Goal: Communication & Community: Answer question/provide support

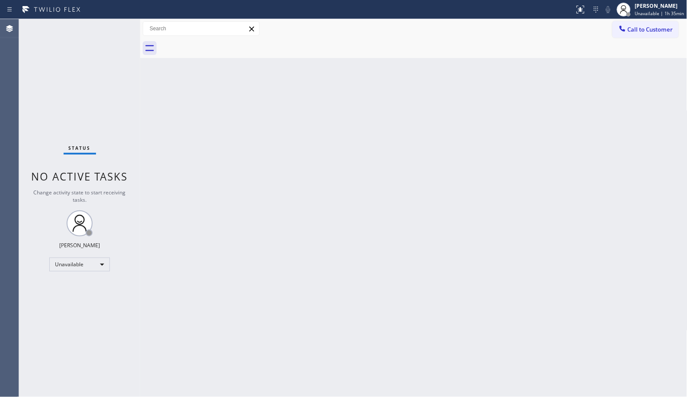
click at [622, 36] on button "Call to Customer" at bounding box center [646, 29] width 66 height 16
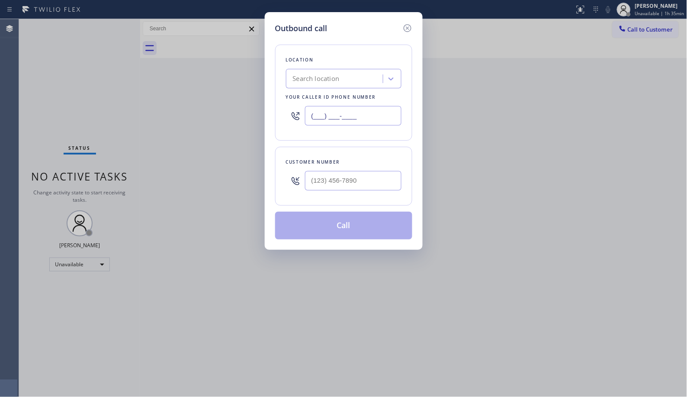
drag, startPoint x: 379, startPoint y: 114, endPoint x: 274, endPoint y: 76, distance: 111.3
click at [275, 78] on div "Location Search location Your caller id phone number (___) ___-____" at bounding box center [343, 93] width 137 height 96
paste input "347) 284-6179"
type input "[PHONE_NUMBER]"
click at [358, 180] on input "(___) ___-____" at bounding box center [353, 180] width 97 height 19
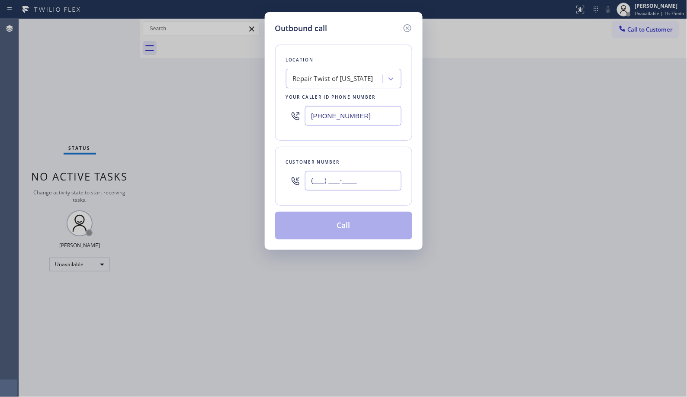
paste input "646) 526-0619"
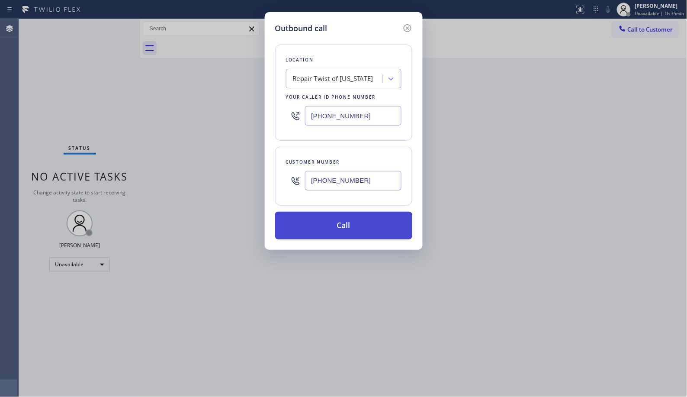
type input "[PHONE_NUMBER]"
drag, startPoint x: 371, startPoint y: 226, endPoint x: 364, endPoint y: 198, distance: 29.0
click at [371, 225] on button "Call" at bounding box center [343, 226] width 137 height 28
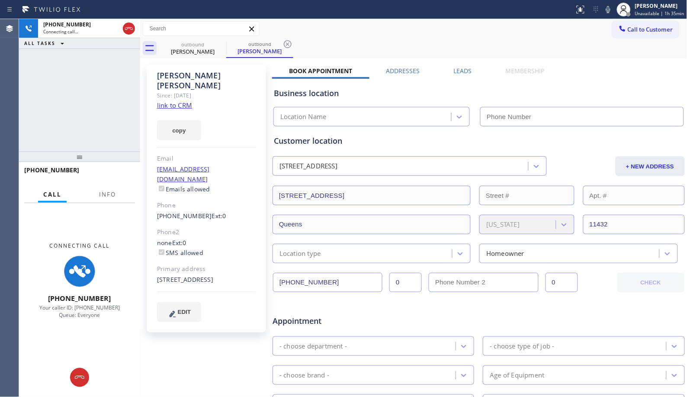
type input "[PHONE_NUMBER]"
click at [102, 192] on span "Info" at bounding box center [107, 194] width 17 height 8
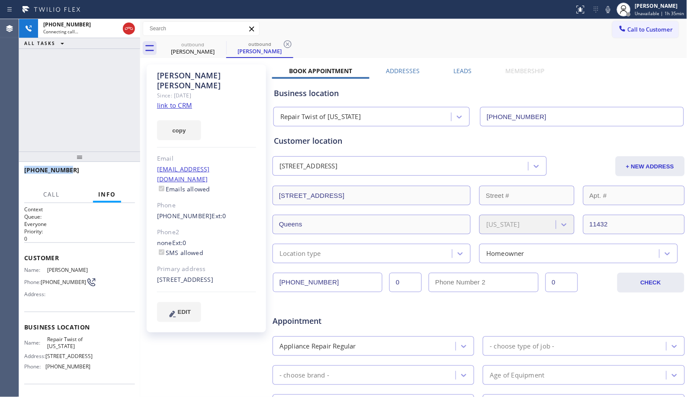
drag, startPoint x: 60, startPoint y: 167, endPoint x: 22, endPoint y: 170, distance: 37.7
click at [23, 170] on div "[PHONE_NUMBER]" at bounding box center [79, 174] width 121 height 24
copy span "[PHONE_NUMBER]"
click at [132, 31] on icon at bounding box center [129, 28] width 10 height 10
click at [180, 48] on div "[PERSON_NAME]" at bounding box center [192, 52] width 65 height 8
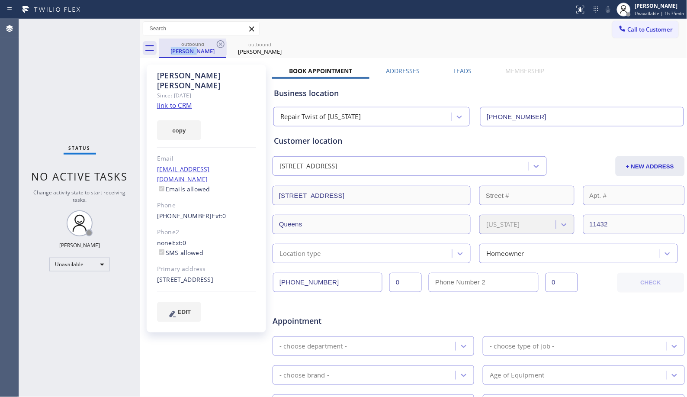
click at [180, 48] on div "[PERSON_NAME]" at bounding box center [192, 51] width 65 height 8
copy div "[PERSON_NAME]"
click at [247, 50] on div "[PERSON_NAME]" at bounding box center [259, 52] width 65 height 8
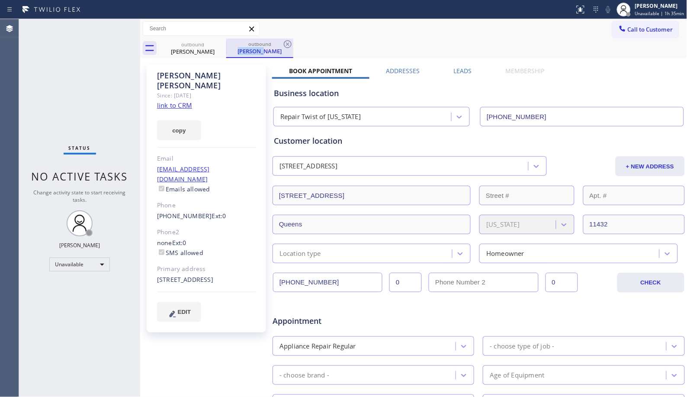
click at [247, 50] on div "[PERSON_NAME]" at bounding box center [259, 51] width 65 height 8
copy div "[PERSON_NAME]"
click at [286, 41] on icon at bounding box center [288, 44] width 8 height 8
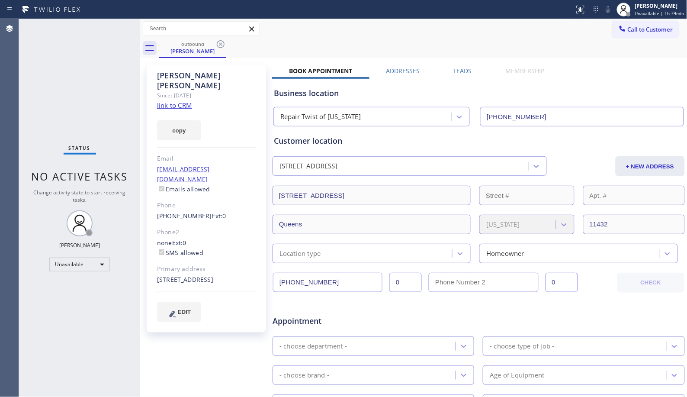
click at [221, 44] on icon at bounding box center [221, 44] width 8 height 8
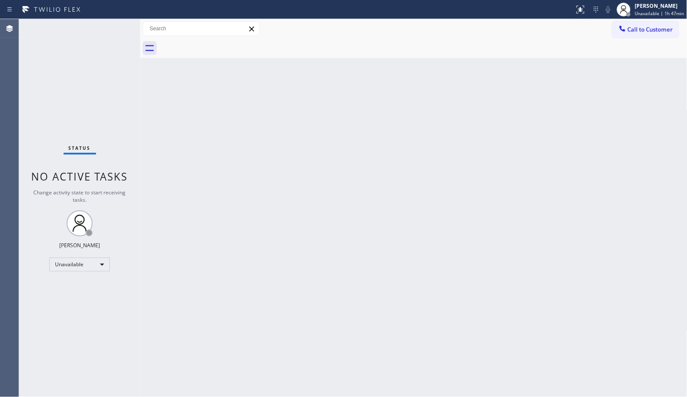
click at [320, 143] on div "Back to Dashboard Change Sender ID Customers Technicians Select a contact Outbo…" at bounding box center [413, 208] width 547 height 378
drag, startPoint x: 384, startPoint y: 128, endPoint x: 356, endPoint y: 21, distance: 110.5
click at [384, 127] on div "Back to Dashboard Change Sender ID Customers Technicians Select a contact Outbo…" at bounding box center [413, 208] width 547 height 378
drag, startPoint x: 650, startPoint y: 33, endPoint x: 389, endPoint y: 93, distance: 267.7
click at [650, 32] on span "Call to Customer" at bounding box center [650, 30] width 45 height 8
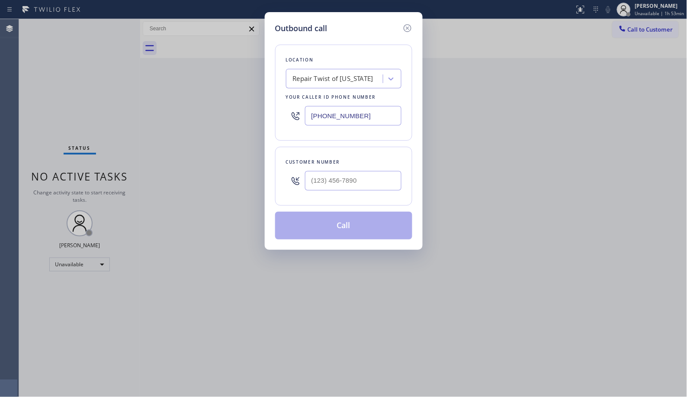
drag, startPoint x: 375, startPoint y: 110, endPoint x: 252, endPoint y: 50, distance: 136.8
click at [277, 85] on div "Location Repair Twist of [US_STATE] Your caller id phone number [PHONE_NUMBER]" at bounding box center [343, 93] width 137 height 96
paste input "text"
type input "[PHONE_NUMBER]"
click at [344, 171] on div at bounding box center [353, 181] width 97 height 28
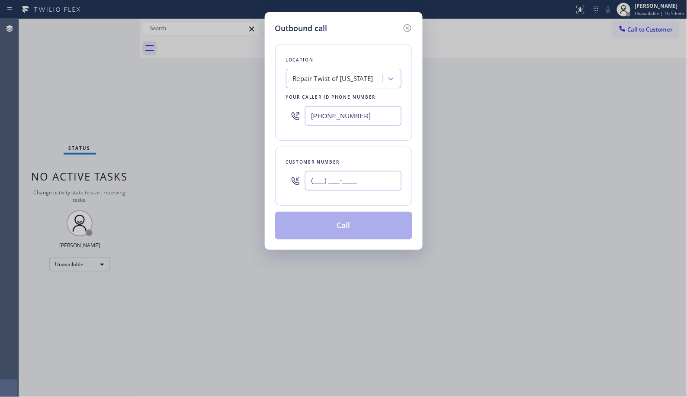
click at [357, 182] on input "(___) ___-____" at bounding box center [353, 180] width 97 height 19
paste input "770) 658-4561"
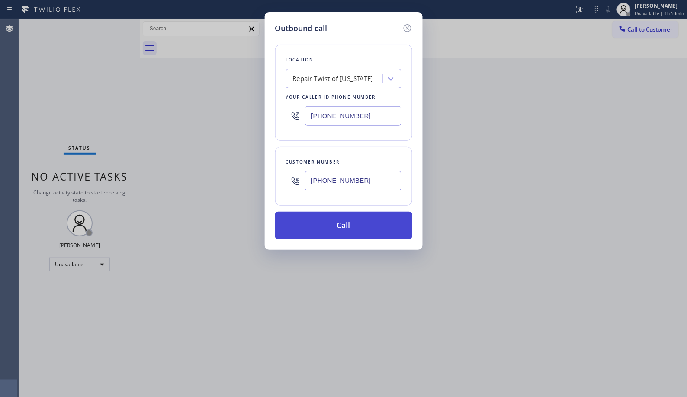
type input "[PHONE_NUMBER]"
click at [375, 229] on button "Call" at bounding box center [343, 226] width 137 height 28
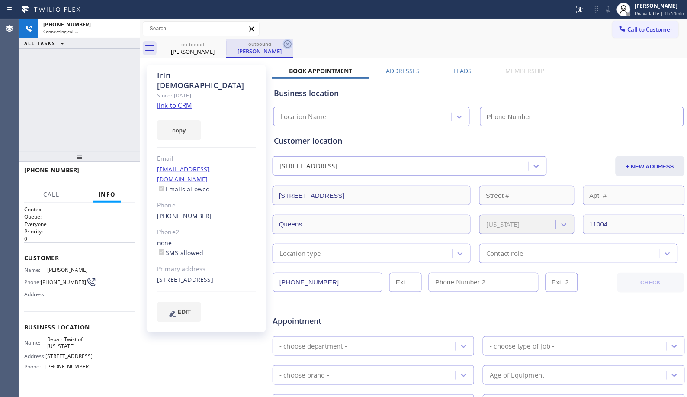
click at [287, 43] on icon at bounding box center [288, 44] width 8 height 8
type input "[PHONE_NUMBER]"
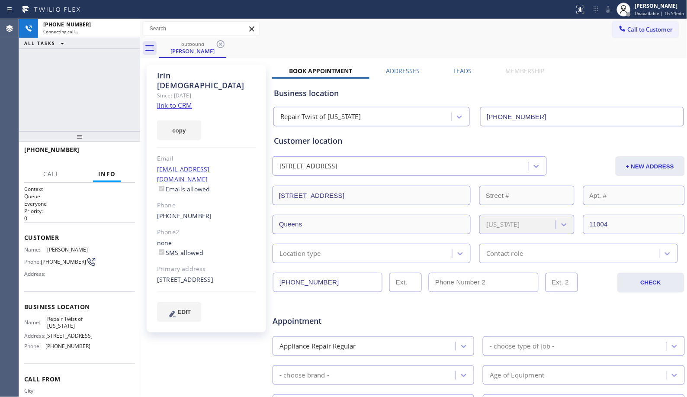
drag, startPoint x: 82, startPoint y: 161, endPoint x: 86, endPoint y: 140, distance: 20.6
click at [86, 140] on div at bounding box center [79, 136] width 121 height 10
click at [362, 33] on div "Call to Customer Outbound call Location Repair Twist of [US_STATE] Your caller …" at bounding box center [413, 28] width 547 height 15
click at [123, 151] on span "HANG UP" at bounding box center [115, 154] width 26 height 6
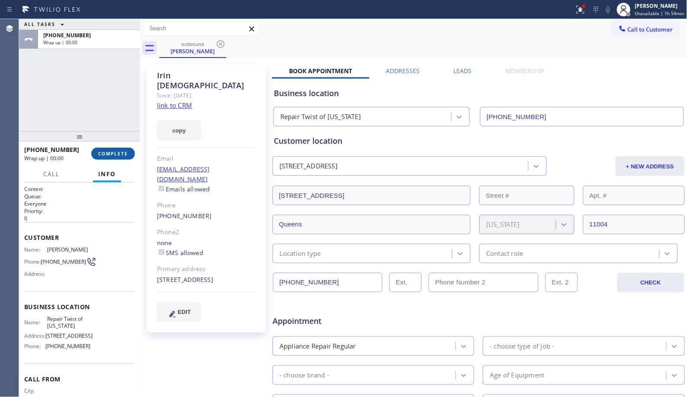
click at [113, 154] on span "COMPLETE" at bounding box center [113, 154] width 30 height 6
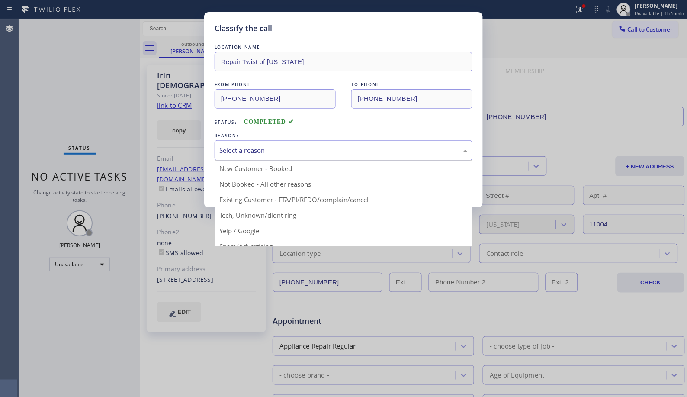
click at [306, 154] on div "Select a reason" at bounding box center [343, 150] width 248 height 10
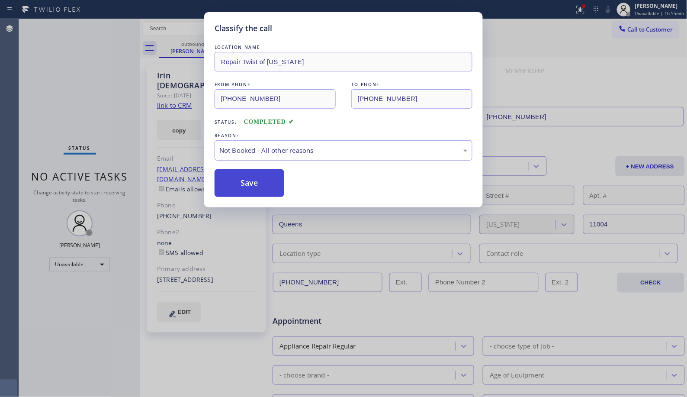
click at [255, 189] on button "Save" at bounding box center [250, 183] width 70 height 28
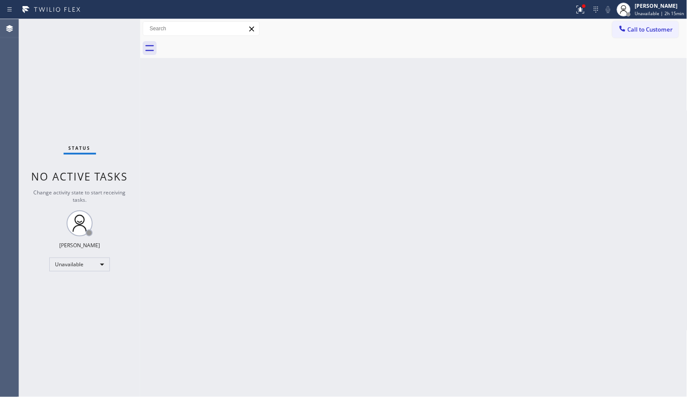
click at [287, 156] on div "Back to Dashboard Change Sender ID Customers Technicians Select a contact Outbo…" at bounding box center [413, 208] width 547 height 378
click at [283, 239] on div "Back to Dashboard Change Sender ID Customers Technicians Select a contact Outbo…" at bounding box center [413, 208] width 547 height 378
click at [635, 32] on span "Call to Customer" at bounding box center [650, 30] width 45 height 8
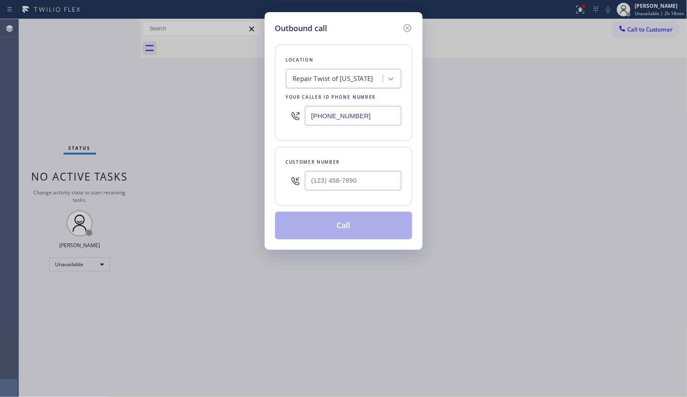
drag, startPoint x: 380, startPoint y: 110, endPoint x: 234, endPoint y: 60, distance: 154.0
click at [256, 77] on div "Outbound call Location Repair Twist of [US_STATE] Your caller id phone number […" at bounding box center [343, 198] width 687 height 397
paste input "714) 613-0743"
type input "[PHONE_NUMBER]"
paste input "714) 724-2872"
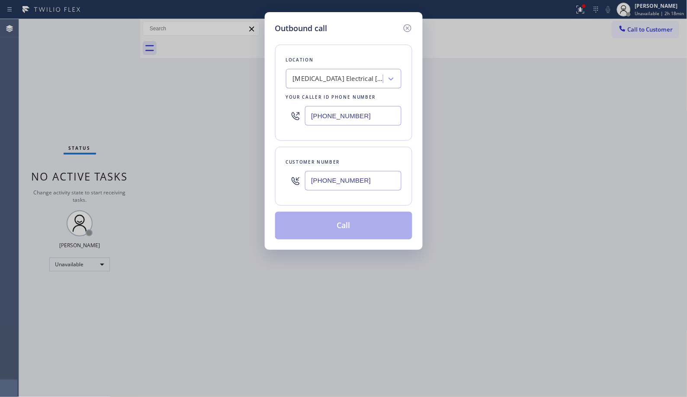
drag, startPoint x: 380, startPoint y: 175, endPoint x: 273, endPoint y: 168, distance: 107.5
click at [273, 169] on div "Outbound call Location [MEDICAL_DATA] Electrical [GEOGRAPHIC_DATA] Your caller …" at bounding box center [344, 131] width 158 height 238
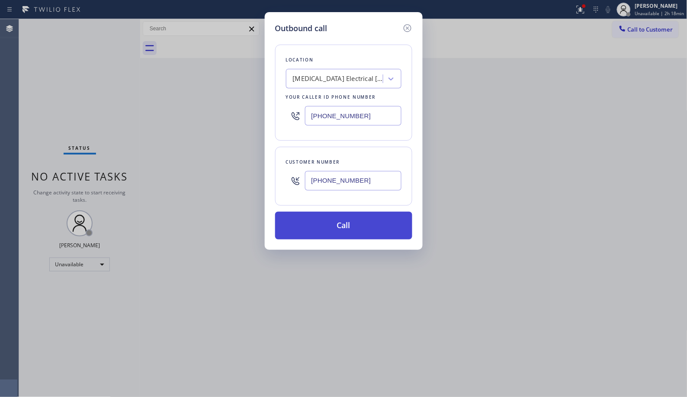
type input "[PHONE_NUMBER]"
click at [346, 227] on button "Call" at bounding box center [343, 226] width 137 height 28
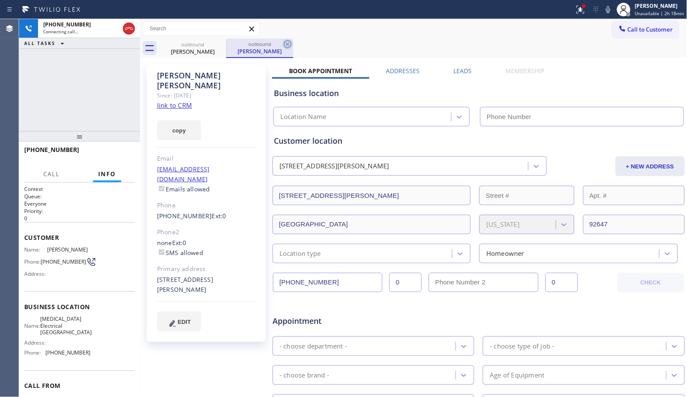
click at [290, 40] on icon at bounding box center [288, 44] width 10 height 10
type input "[PHONE_NUMBER]"
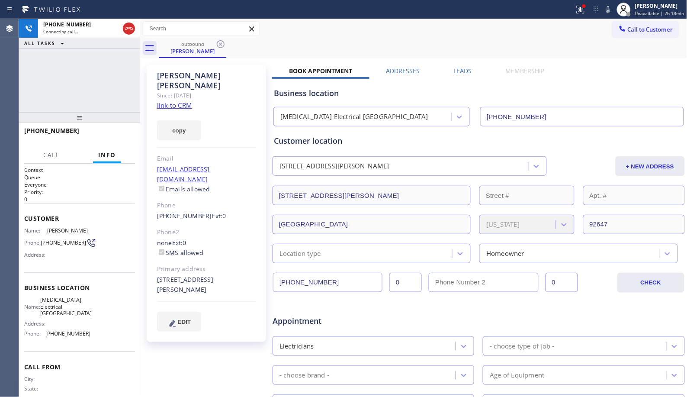
drag, startPoint x: 80, startPoint y: 132, endPoint x: 93, endPoint y: 72, distance: 61.8
click at [93, 71] on div "[PHONE_NUMBER] Connecting call… ALL TASKS ALL TASKS ACTIVE TASKS TASKS IN WRAP …" at bounding box center [79, 208] width 121 height 378
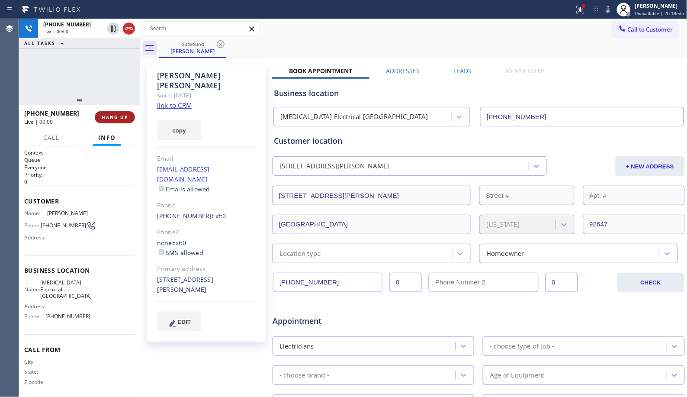
click at [117, 113] on button "HANG UP" at bounding box center [115, 117] width 40 height 12
click at [117, 114] on span "HANG UP" at bounding box center [115, 117] width 26 height 6
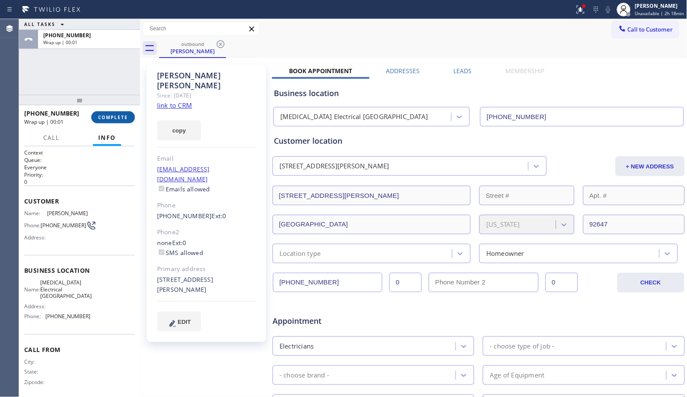
click at [119, 116] on span "COMPLETE" at bounding box center [113, 117] width 30 height 6
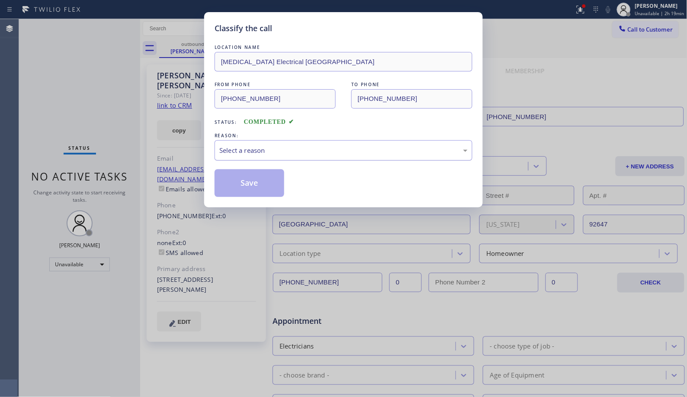
drag, startPoint x: 335, startPoint y: 154, endPoint x: 326, endPoint y: 159, distance: 9.7
click at [335, 154] on div "Select a reason" at bounding box center [343, 150] width 248 height 10
click at [269, 185] on button "Save" at bounding box center [250, 183] width 70 height 28
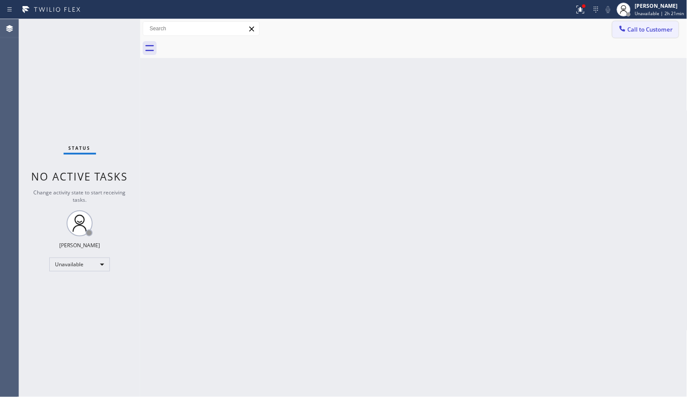
click at [630, 29] on span "Call to Customer" at bounding box center [650, 30] width 45 height 8
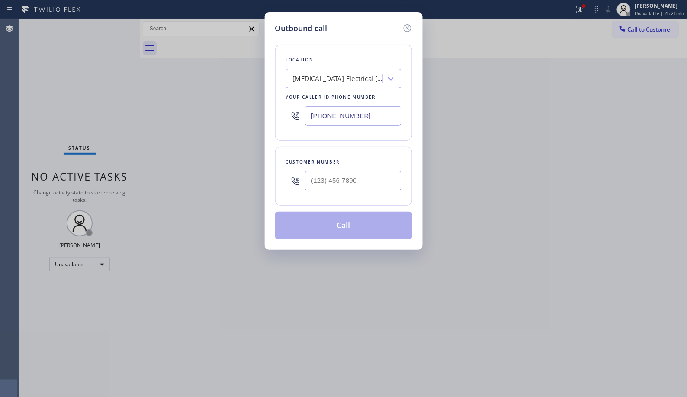
drag, startPoint x: 348, startPoint y: 113, endPoint x: 250, endPoint y: 80, distance: 103.3
click at [275, 101] on div "Location [MEDICAL_DATA] Electrical [GEOGRAPHIC_DATA] Your caller id phone numbe…" at bounding box center [343, 93] width 137 height 96
paste input "877) 748-5179"
type input "[PHONE_NUMBER]"
click at [355, 179] on input "(___) ___-____" at bounding box center [353, 180] width 97 height 19
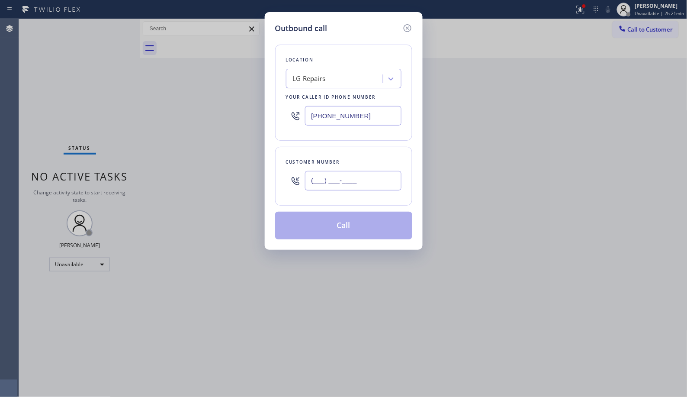
paste input "480) 250-7276"
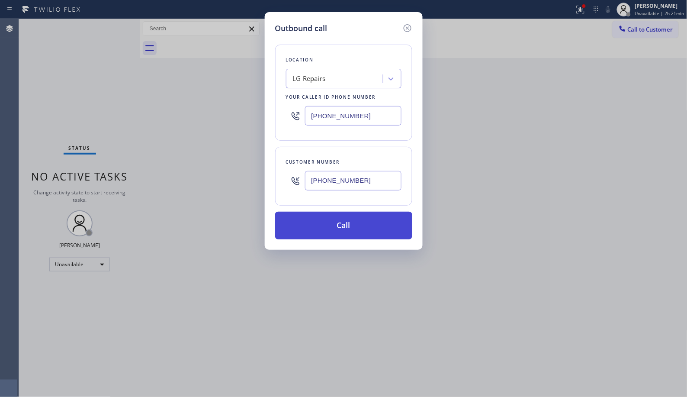
type input "[PHONE_NUMBER]"
click at [342, 226] on button "Call" at bounding box center [343, 226] width 137 height 28
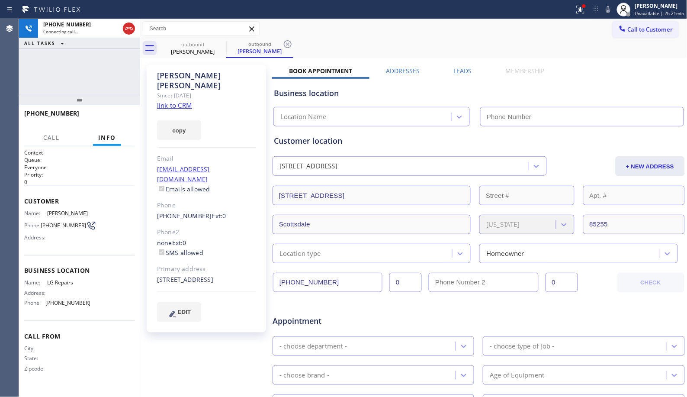
type input "[PHONE_NUMBER]"
drag, startPoint x: 250, startPoint y: 97, endPoint x: 264, endPoint y: 74, distance: 27.0
click at [250, 97] on div "[PERSON_NAME] Since: [DATE] link to CRM copy Email [EMAIL_ADDRESS][DOMAIN_NAME]…" at bounding box center [206, 198] width 119 height 268
click at [287, 44] on icon at bounding box center [288, 44] width 8 height 8
drag, startPoint x: 83, startPoint y: 102, endPoint x: 87, endPoint y: 92, distance: 10.5
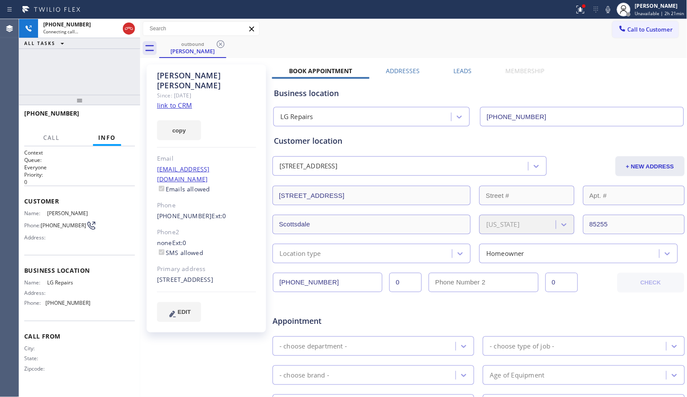
click at [87, 95] on div at bounding box center [79, 100] width 121 height 10
click at [122, 117] on span "HANG UP" at bounding box center [115, 117] width 26 height 6
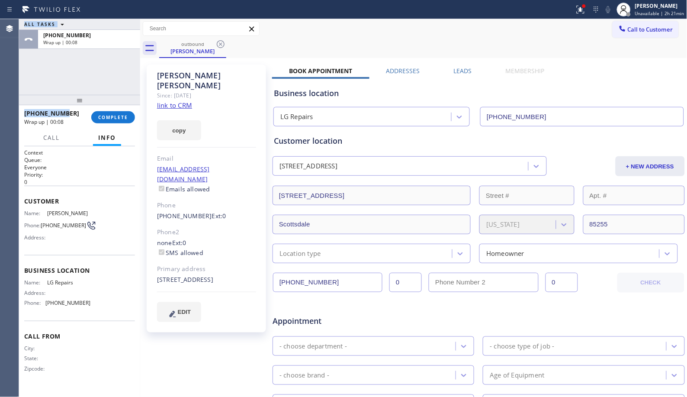
drag, startPoint x: 20, startPoint y: 114, endPoint x: 4, endPoint y: 114, distance: 16.0
click at [4, 114] on div "Agent Desktop Classify the call LOCATION NAME Repair Twist of [US_STATE] FROM P…" at bounding box center [343, 208] width 687 height 378
click at [83, 89] on div "ALL TASKS ALL TASKS ACTIVE TASKS TASKS IN WRAP UP [PHONE_NUMBER] Wrap up | 00:09" at bounding box center [79, 57] width 121 height 76
drag, startPoint x: 70, startPoint y: 113, endPoint x: 19, endPoint y: 114, distance: 51.1
click at [19, 114] on div "[PHONE_NUMBER] Wrap up | 00:10 COMPLETE" at bounding box center [79, 117] width 121 height 24
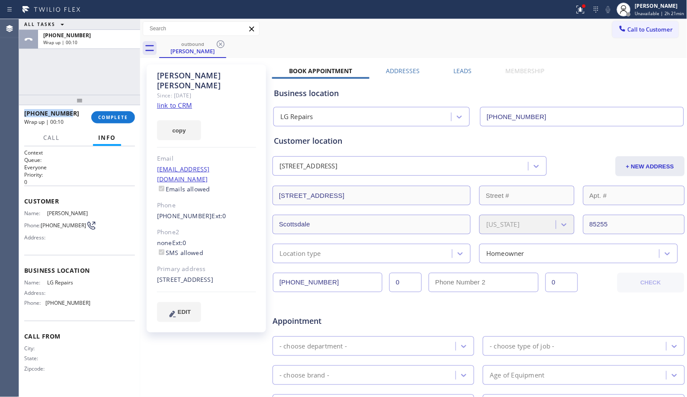
copy span "[PHONE_NUMBER]"
click at [104, 118] on span "COMPLETE" at bounding box center [113, 117] width 30 height 6
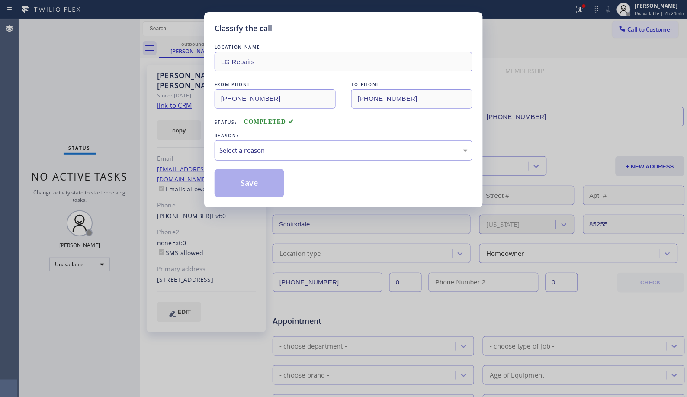
click at [312, 154] on div "Select a reason" at bounding box center [343, 150] width 248 height 10
click at [266, 182] on button "Save" at bounding box center [250, 183] width 70 height 28
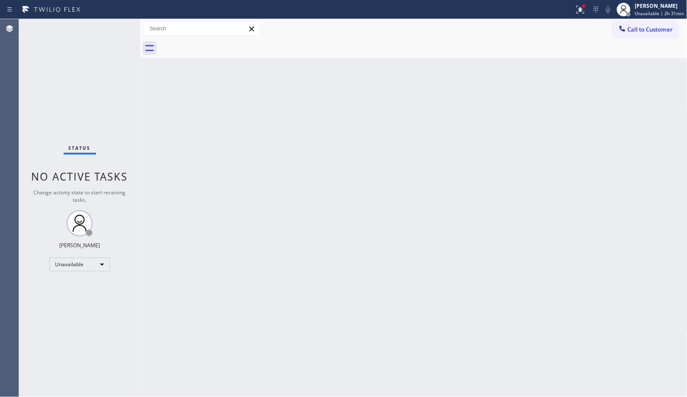
drag, startPoint x: 626, startPoint y: 36, endPoint x: 546, endPoint y: 38, distance: 80.5
click at [622, 35] on button "Call to Customer" at bounding box center [646, 29] width 66 height 16
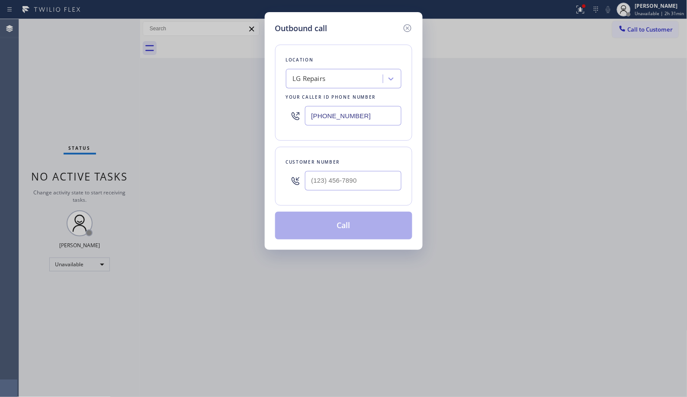
drag, startPoint x: 368, startPoint y: 110, endPoint x: 184, endPoint y: 1, distance: 213.8
click at [224, 80] on div "Outbound call Location LG Repairs Your caller id phone number [PHONE_NUMBER] Cu…" at bounding box center [343, 198] width 687 height 397
paste input "480) 680-9772"
type input "[PHONE_NUMBER]"
drag, startPoint x: 292, startPoint y: 183, endPoint x: 274, endPoint y: 167, distance: 23.6
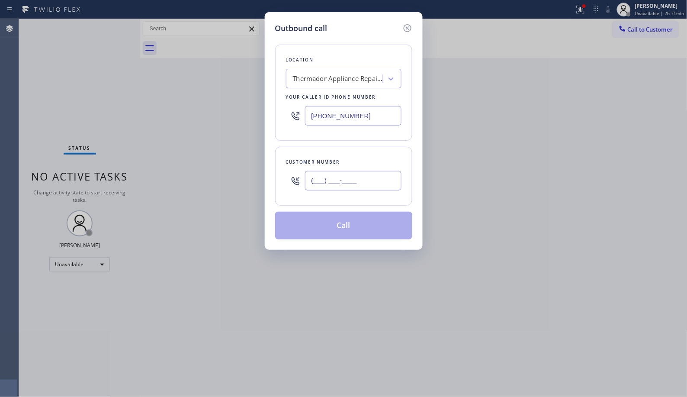
click at [281, 179] on div "Customer number (___) ___-____" at bounding box center [343, 176] width 137 height 59
paste input "602) 989-1418"
type input "[PHONE_NUMBER]"
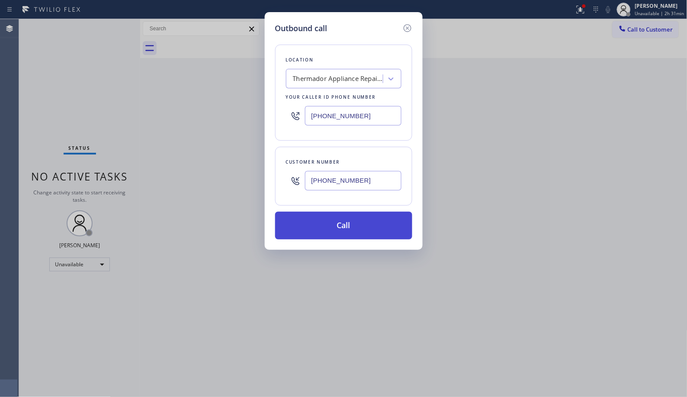
click at [369, 232] on button "Call" at bounding box center [343, 226] width 137 height 28
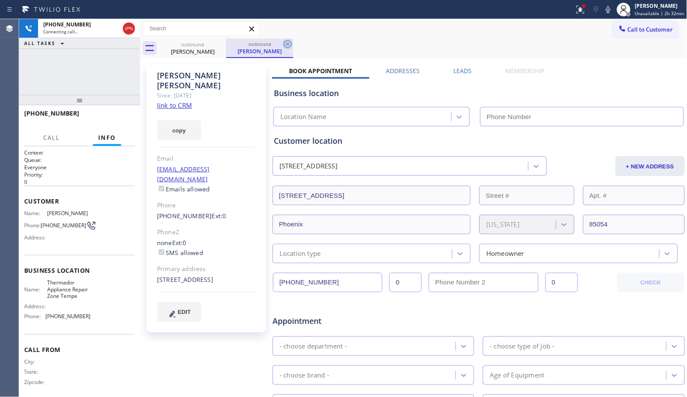
click at [287, 44] on icon at bounding box center [288, 44] width 8 height 8
type input "[PHONE_NUMBER]"
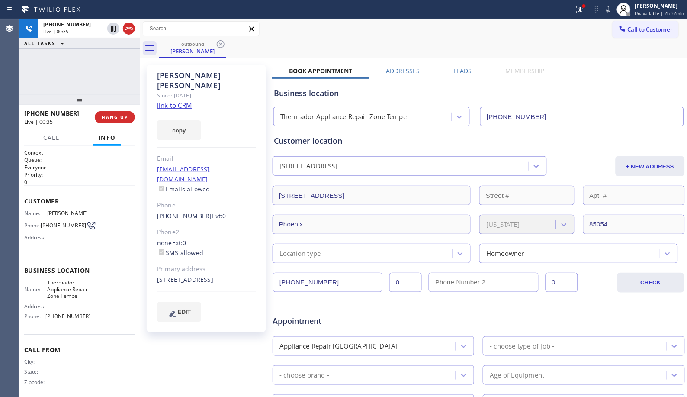
drag, startPoint x: 122, startPoint y: 117, endPoint x: 120, endPoint y: 100, distance: 17.8
click at [120, 110] on div "[PHONE_NUMBER] Live | 00:35 HANG UP" at bounding box center [79, 117] width 111 height 23
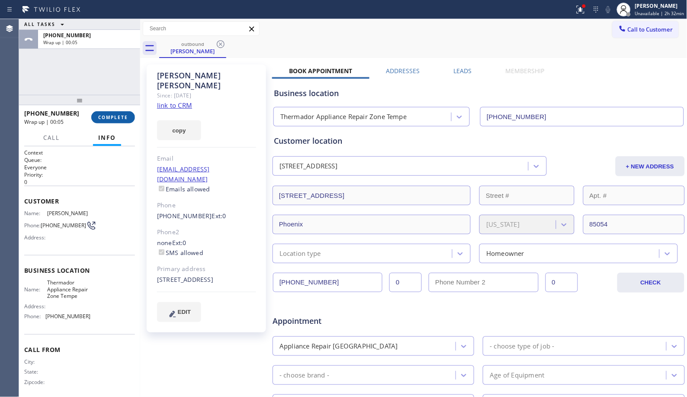
click at [111, 116] on span "COMPLETE" at bounding box center [113, 117] width 30 height 6
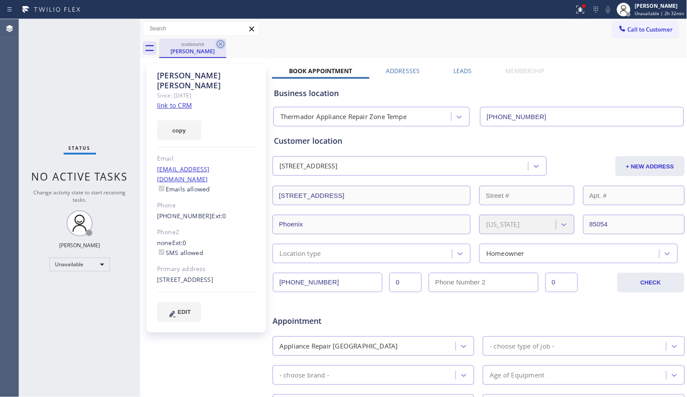
click at [224, 47] on icon at bounding box center [221, 44] width 10 height 10
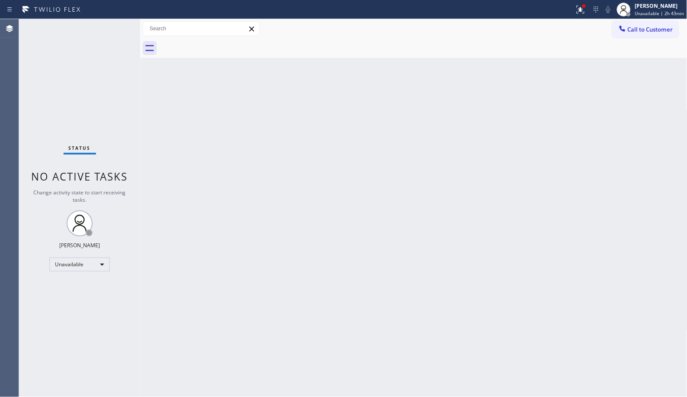
click at [282, 279] on div "Back to Dashboard Change Sender ID Customers Technicians Select a contact Outbo…" at bounding box center [413, 208] width 547 height 378
